Goal: Information Seeking & Learning: Learn about a topic

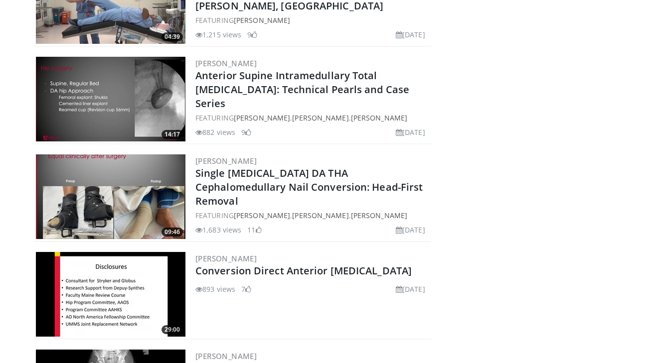
scroll to position [8418, 0]
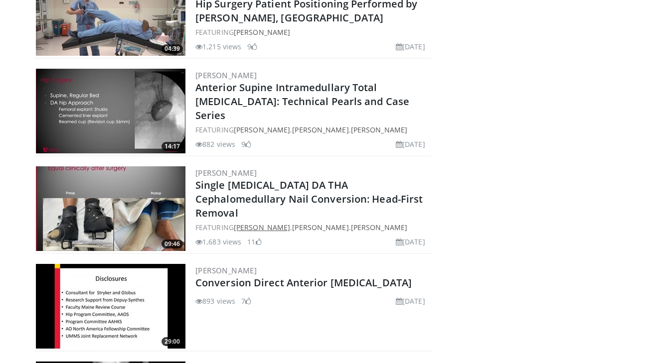
click at [288, 223] on link "[PERSON_NAME]" at bounding box center [262, 227] width 56 height 9
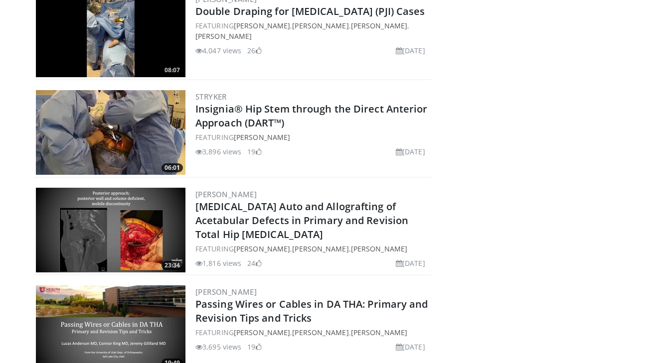
scroll to position [534, 0]
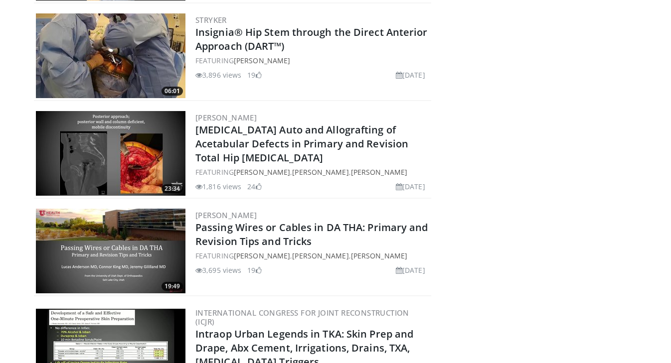
click at [131, 244] on img at bounding box center [110, 251] width 149 height 85
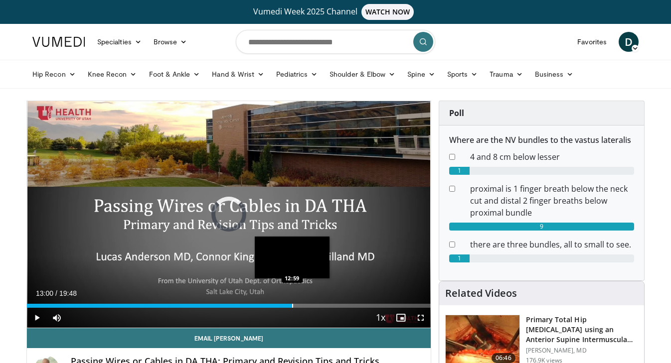
click at [292, 304] on div "Progress Bar" at bounding box center [292, 306] width 1 height 4
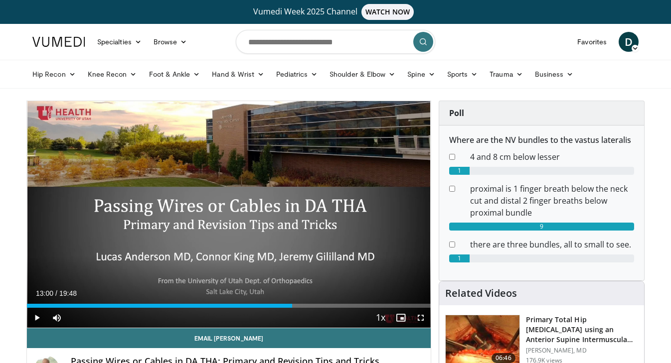
click at [32, 317] on span "Video Player" at bounding box center [37, 318] width 20 height 20
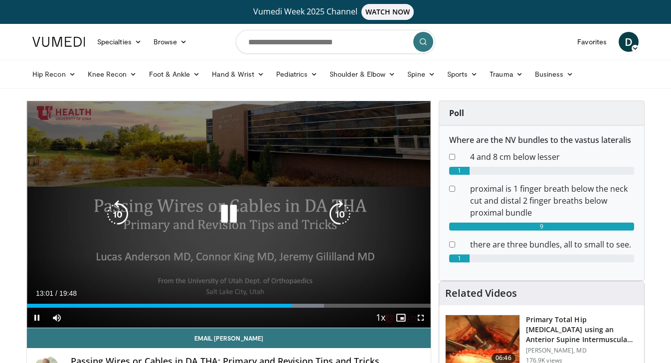
click at [340, 218] on icon "Video Player" at bounding box center [340, 214] width 28 height 28
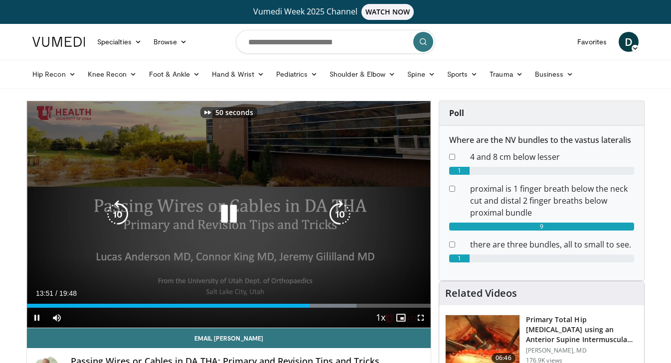
click at [340, 218] on icon "Video Player" at bounding box center [340, 214] width 28 height 28
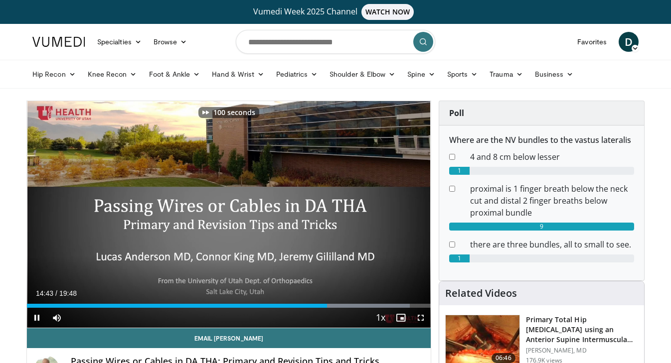
click at [418, 318] on span "Video Player" at bounding box center [420, 318] width 20 height 20
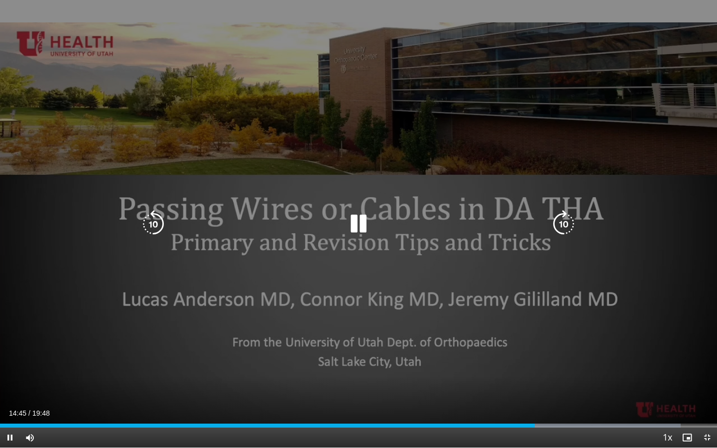
click at [562, 220] on icon "Video Player" at bounding box center [564, 224] width 28 height 28
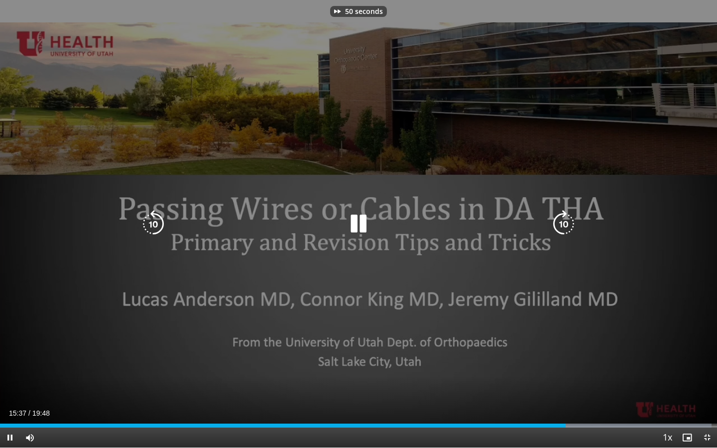
click at [562, 220] on icon "Video Player" at bounding box center [564, 224] width 28 height 28
click at [362, 231] on icon "Video Player" at bounding box center [359, 224] width 28 height 28
click at [562, 214] on icon "Video Player" at bounding box center [564, 224] width 28 height 28
click at [563, 222] on icon "Video Player" at bounding box center [564, 224] width 28 height 28
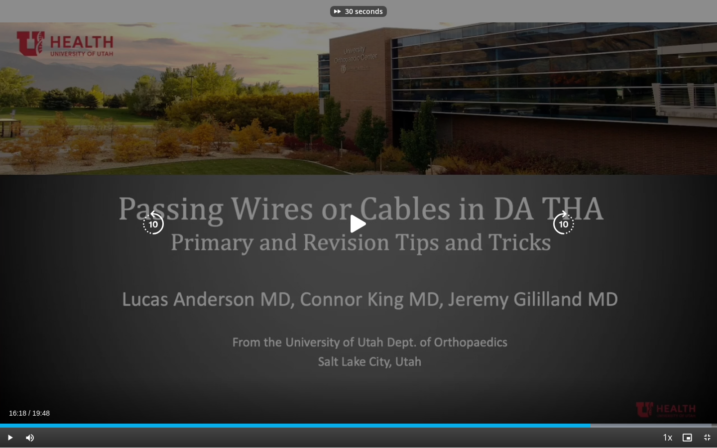
click at [563, 222] on icon "Video Player" at bounding box center [564, 224] width 28 height 28
click at [354, 217] on icon "Video Player" at bounding box center [359, 224] width 28 height 28
click at [559, 228] on icon "Video Player" at bounding box center [564, 224] width 28 height 28
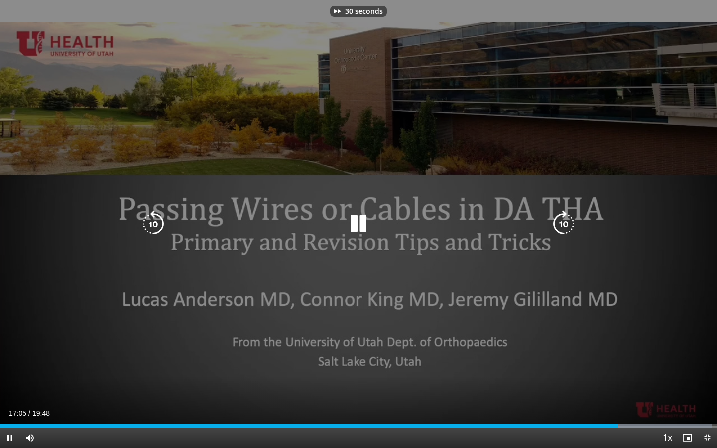
click at [559, 228] on icon "Video Player" at bounding box center [564, 224] width 28 height 28
click at [567, 226] on icon "Video Player" at bounding box center [564, 224] width 28 height 28
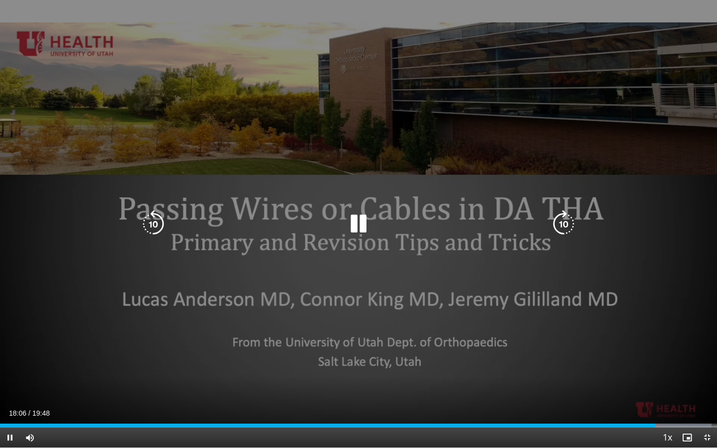
click at [359, 220] on icon "Video Player" at bounding box center [359, 224] width 28 height 28
click at [148, 224] on icon "Video Player" at bounding box center [153, 224] width 28 height 28
click at [363, 221] on icon "Video Player" at bounding box center [359, 224] width 28 height 28
click at [567, 225] on icon "Video Player" at bounding box center [564, 224] width 28 height 28
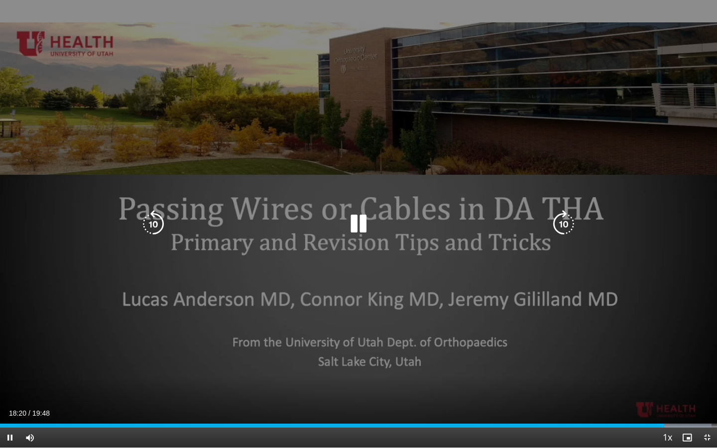
click at [567, 225] on div "20 seconds Tap to unmute" at bounding box center [358, 224] width 717 height 448
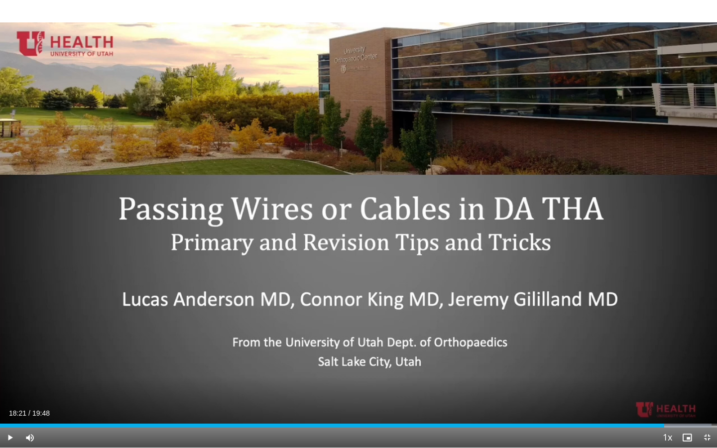
click at [567, 225] on div "20 seconds Tap to unmute" at bounding box center [358, 224] width 717 height 448
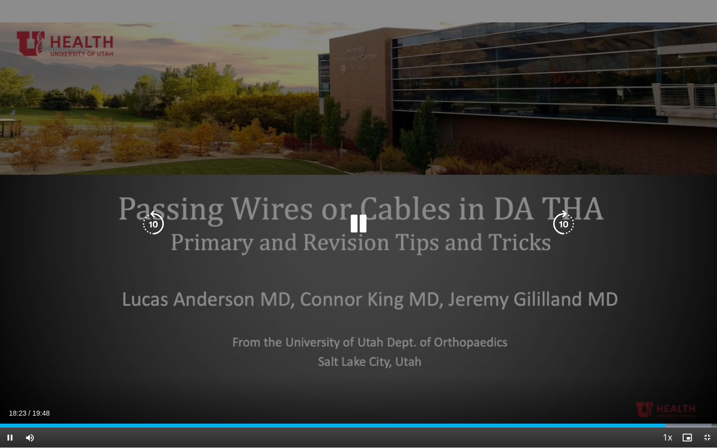
click at [357, 225] on icon "Video Player" at bounding box center [359, 224] width 28 height 28
click at [563, 219] on icon "Video Player" at bounding box center [564, 224] width 28 height 28
click at [151, 221] on icon "Video Player" at bounding box center [153, 224] width 28 height 28
click at [565, 221] on icon "Video Player" at bounding box center [564, 224] width 28 height 28
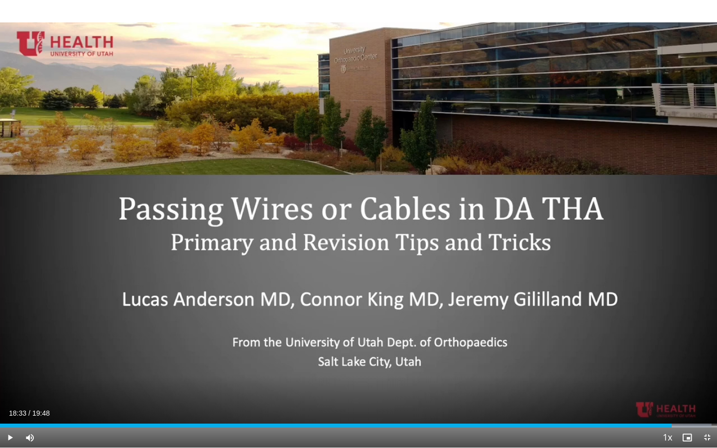
click at [565, 221] on div "10 seconds Tap to unmute" at bounding box center [358, 224] width 717 height 448
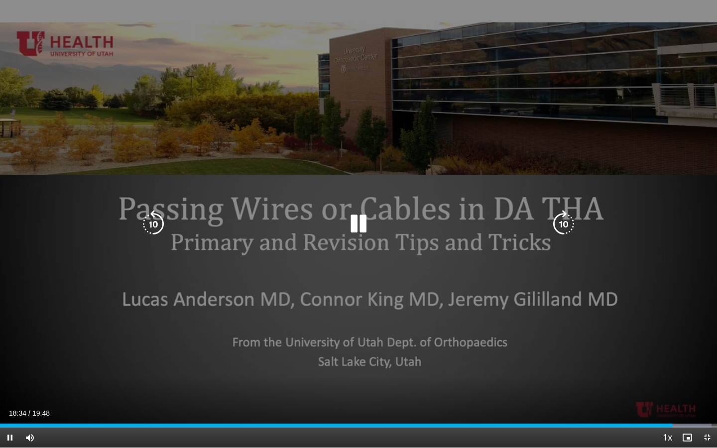
click at [573, 229] on icon "Video Player" at bounding box center [564, 224] width 28 height 28
click at [572, 229] on icon "Video Player" at bounding box center [564, 224] width 28 height 28
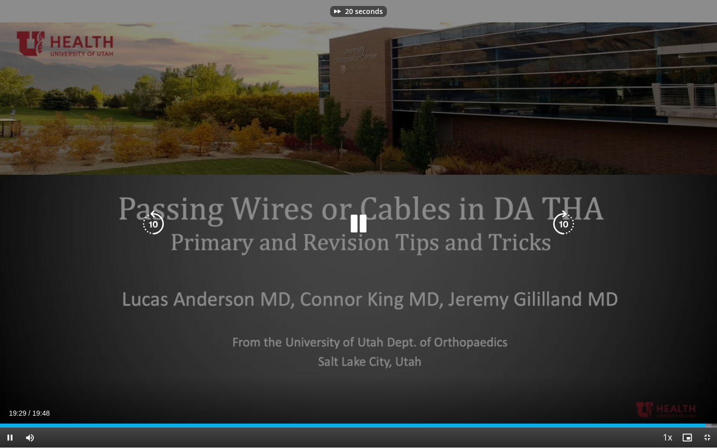
click at [572, 229] on icon "Video Player" at bounding box center [564, 224] width 28 height 28
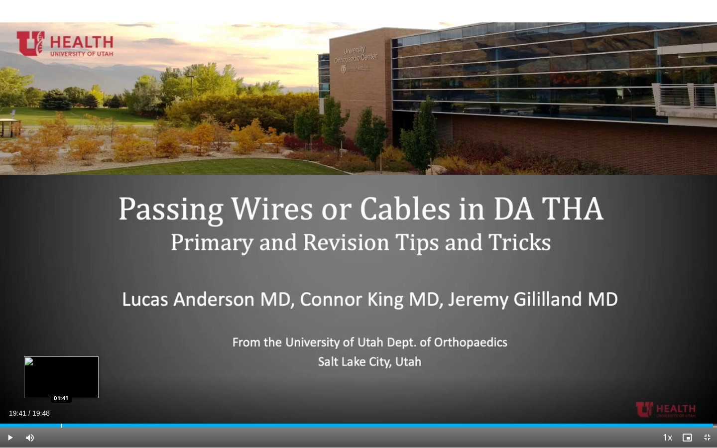
click at [62, 363] on div "Progress Bar" at bounding box center [61, 426] width 1 height 4
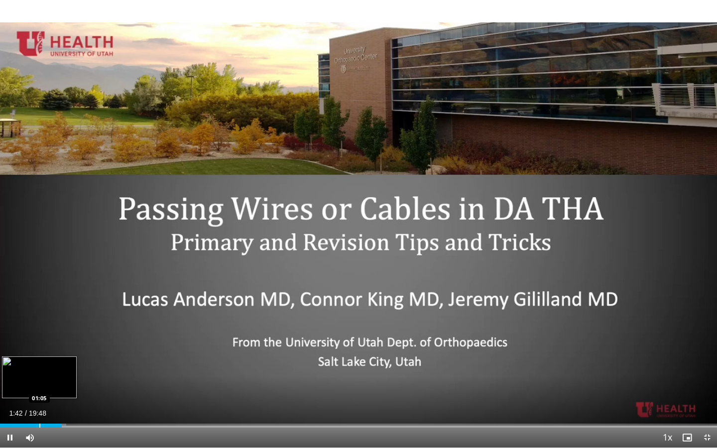
click at [39, 363] on div "Progress Bar" at bounding box center [39, 426] width 1 height 4
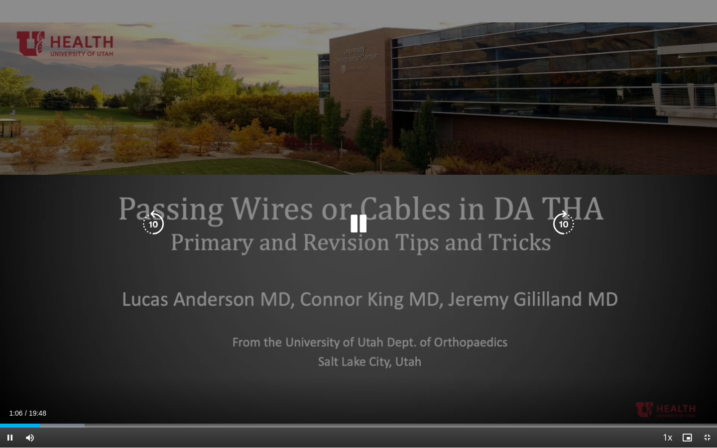
click at [23, 363] on div "30 seconds Tap to unmute" at bounding box center [358, 224] width 717 height 448
click at [384, 235] on div "30 seconds Tap to unmute" at bounding box center [358, 224] width 717 height 448
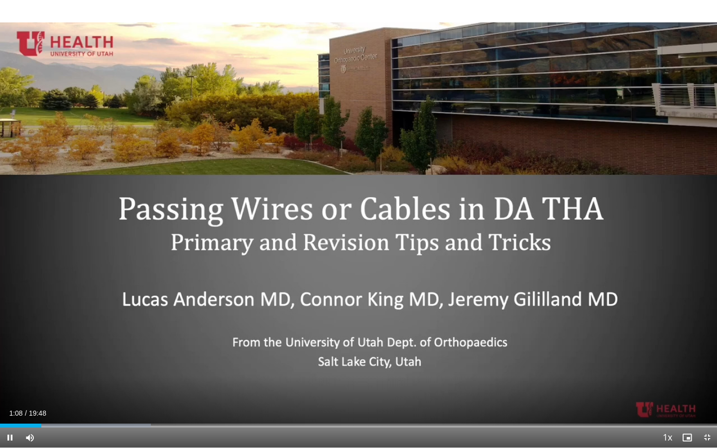
click at [670, 363] on span "Video Player" at bounding box center [707, 438] width 20 height 20
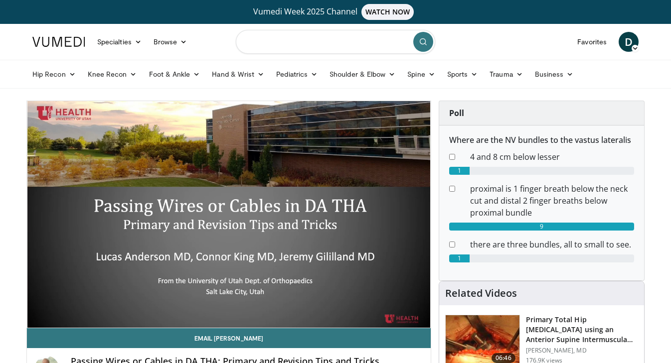
click at [369, 47] on input "Search topics, interventions" at bounding box center [335, 42] width 199 height 24
type input "**********"
click at [422, 47] on button "submit" at bounding box center [423, 42] width 20 height 20
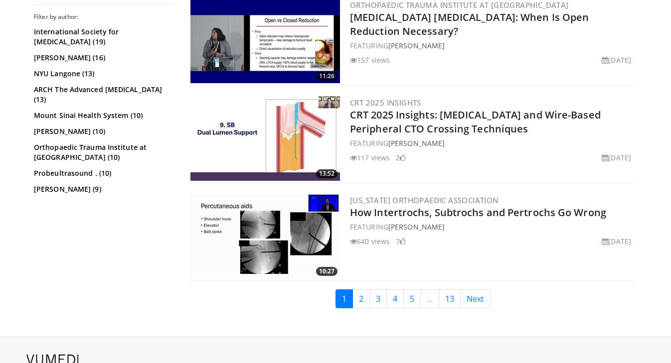
scroll to position [2484, 0]
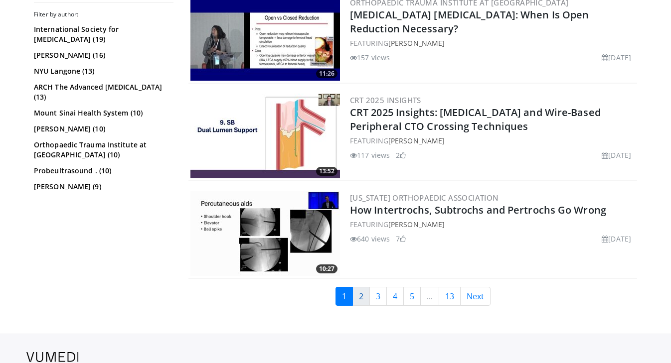
click at [362, 303] on link "2" at bounding box center [360, 296] width 17 height 19
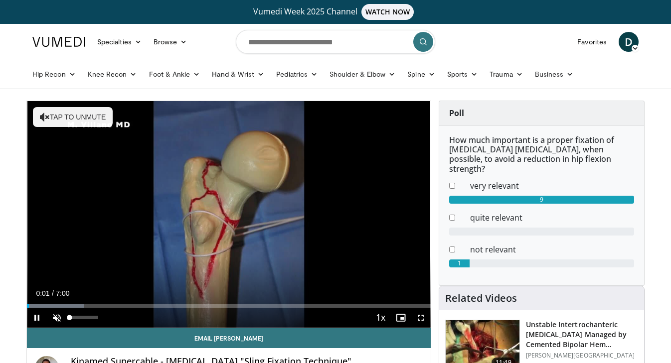
click at [57, 317] on span "Video Player" at bounding box center [57, 318] width 20 height 20
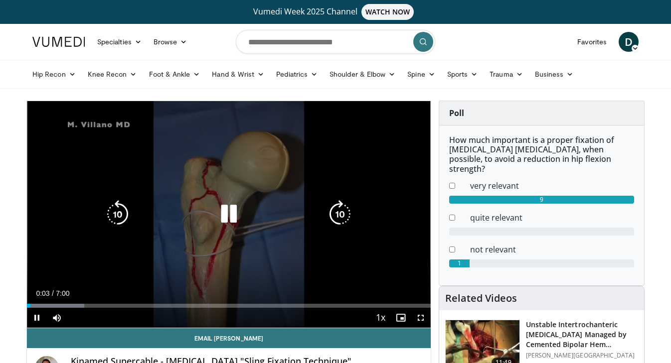
click at [343, 216] on icon "Video Player" at bounding box center [340, 214] width 28 height 28
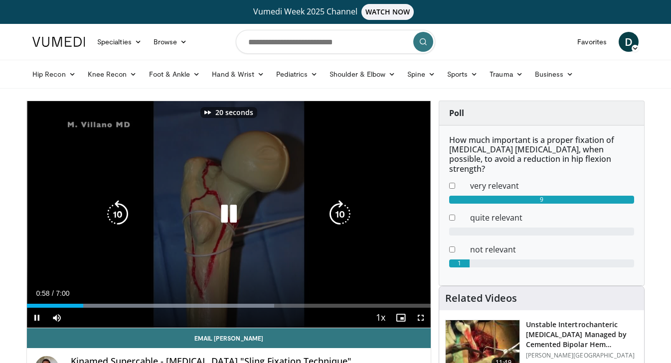
click at [340, 215] on icon "Video Player" at bounding box center [340, 214] width 28 height 28
click at [338, 217] on icon "Video Player" at bounding box center [340, 214] width 28 height 28
click at [336, 214] on icon "Video Player" at bounding box center [340, 214] width 28 height 28
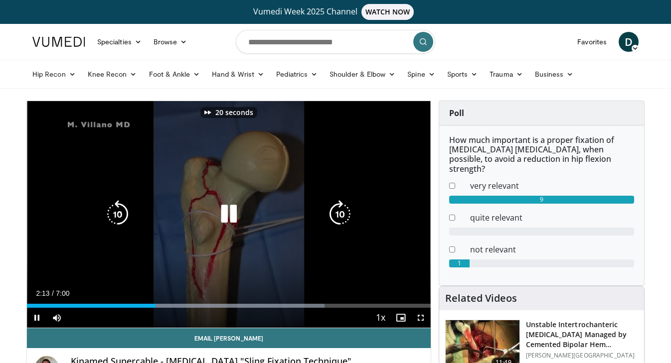
click at [336, 214] on icon "Video Player" at bounding box center [340, 214] width 28 height 28
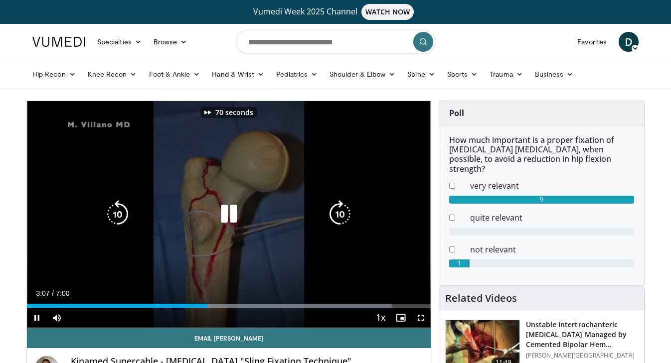
click at [336, 214] on icon "Video Player" at bounding box center [340, 214] width 28 height 28
click at [116, 212] on icon "Video Player" at bounding box center [118, 214] width 28 height 28
click at [337, 220] on icon "Video Player" at bounding box center [340, 214] width 28 height 28
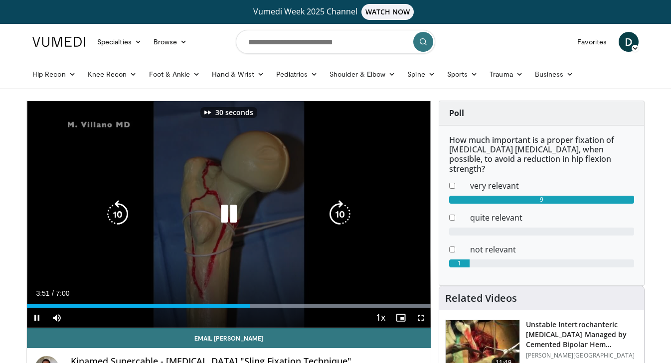
click at [337, 220] on icon "Video Player" at bounding box center [340, 214] width 28 height 28
click at [234, 215] on icon "Video Player" at bounding box center [229, 214] width 28 height 28
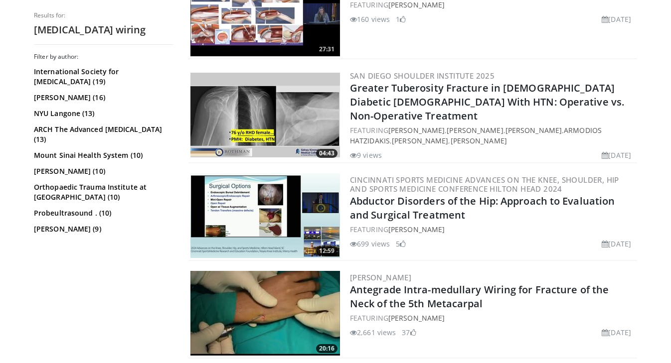
scroll to position [2489, 0]
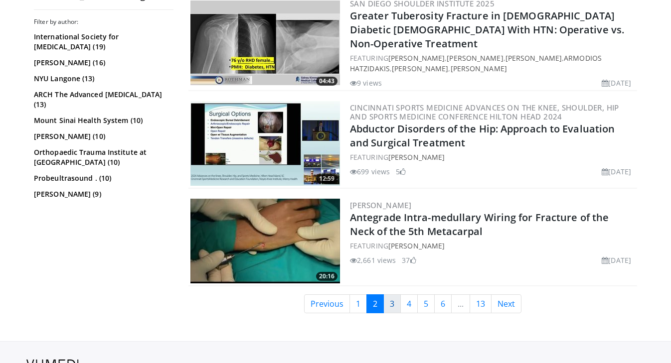
click at [387, 294] on link "3" at bounding box center [391, 303] width 17 height 19
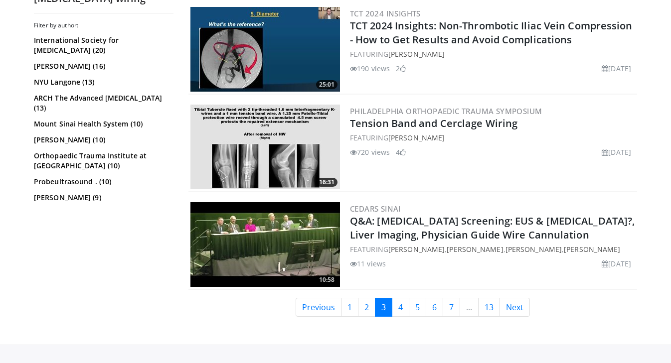
scroll to position [2477, 0]
